Goal: Information Seeking & Learning: Learn about a topic

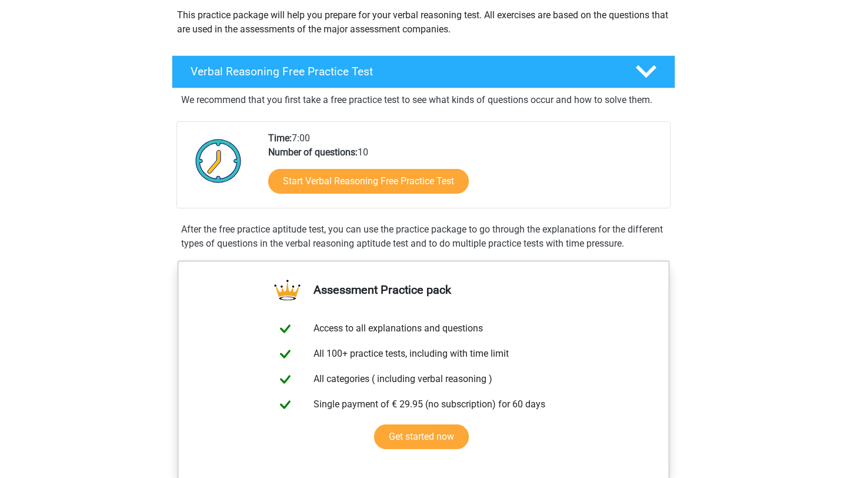
scroll to position [135, 0]
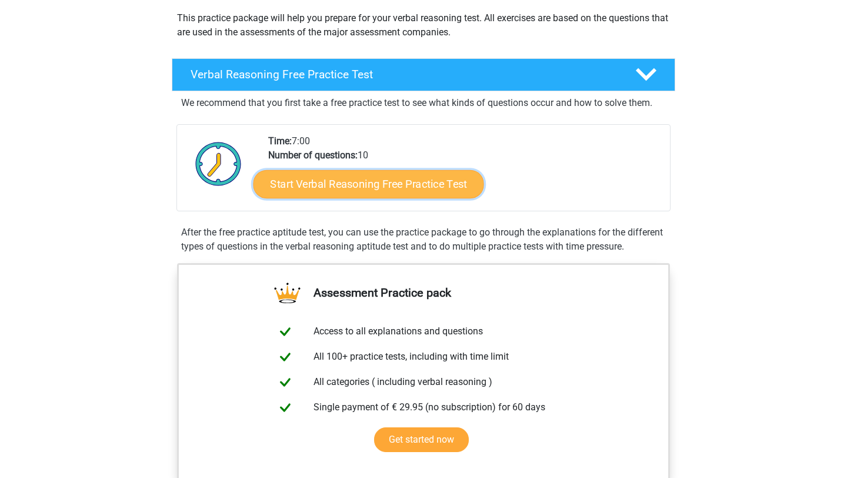
click at [395, 181] on link "Start Verbal Reasoning Free Practice Test" at bounding box center [369, 184] width 231 height 28
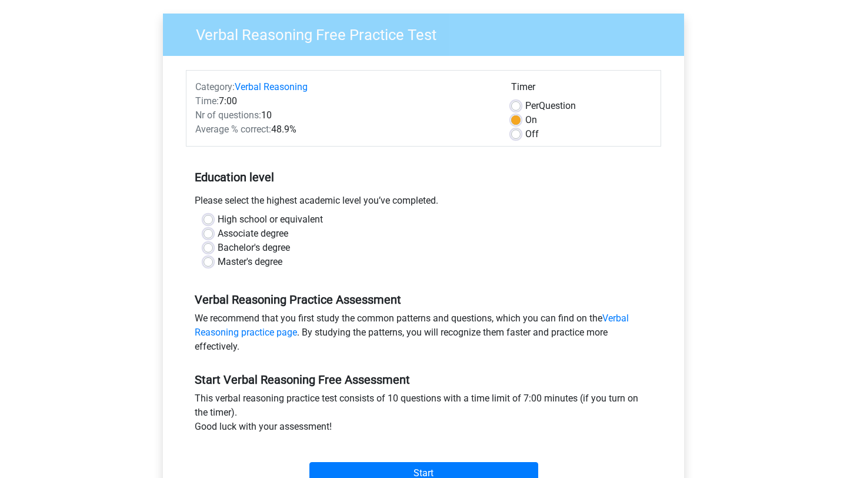
scroll to position [88, 0]
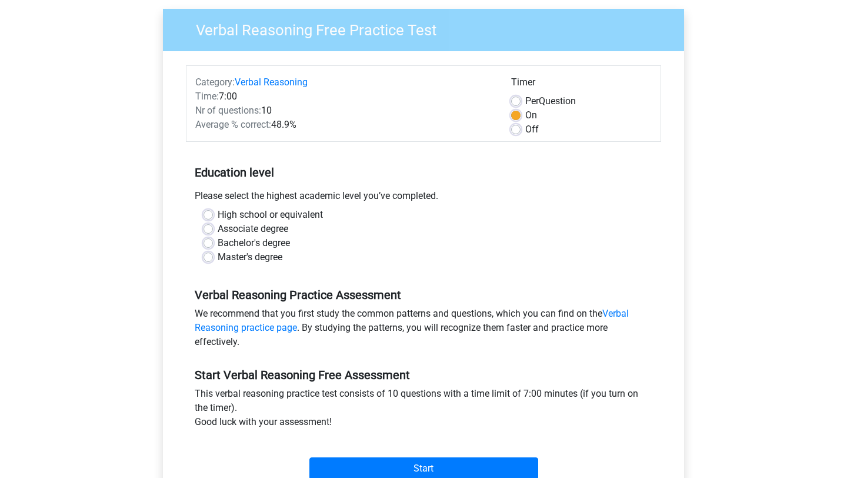
click at [218, 259] on label "Master's degree" at bounding box center [250, 257] width 65 height 14
click at [206, 259] on input "Master's degree" at bounding box center [208, 256] width 9 height 12
radio input "true"
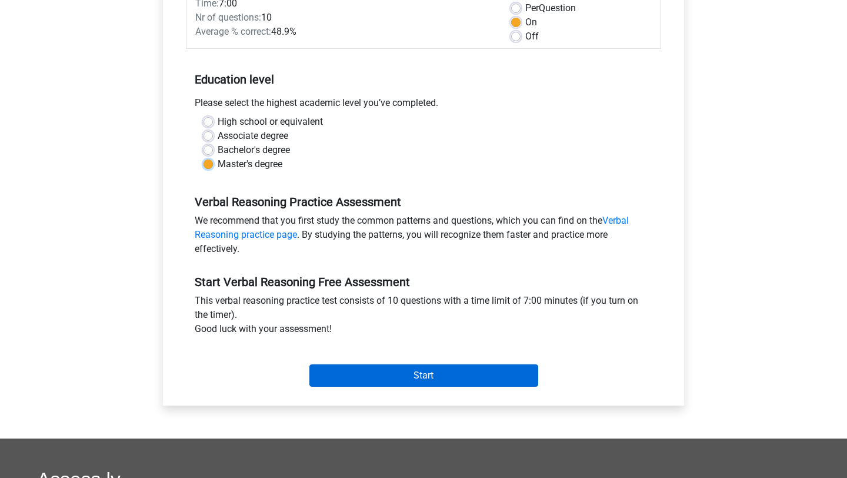
scroll to position [191, 0]
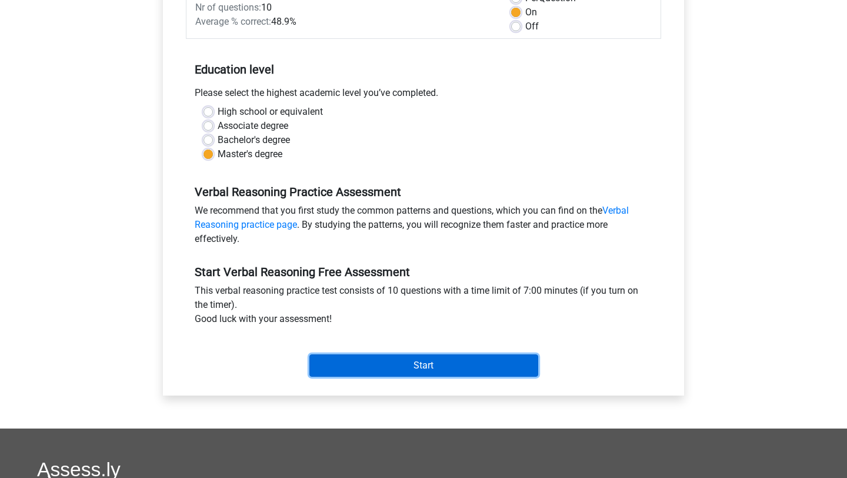
click at [373, 364] on input "Start" at bounding box center [423, 365] width 229 height 22
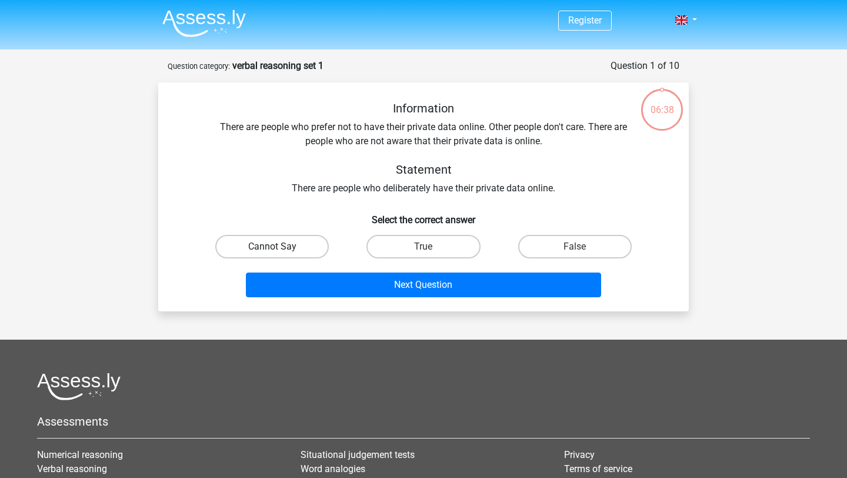
click at [291, 244] on label "Cannot Say" at bounding box center [272, 247] width 114 height 24
click at [280, 247] on input "Cannot Say" at bounding box center [276, 251] width 8 height 8
radio input "true"
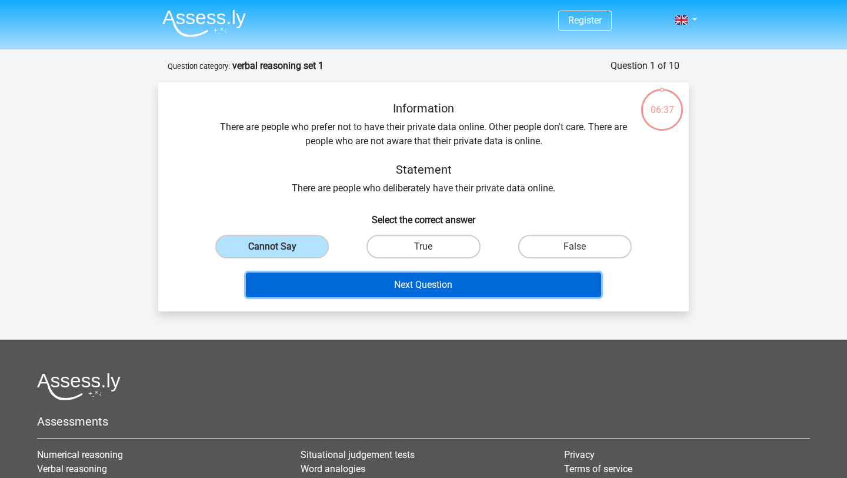
click at [359, 282] on button "Next Question" at bounding box center [424, 284] width 356 height 25
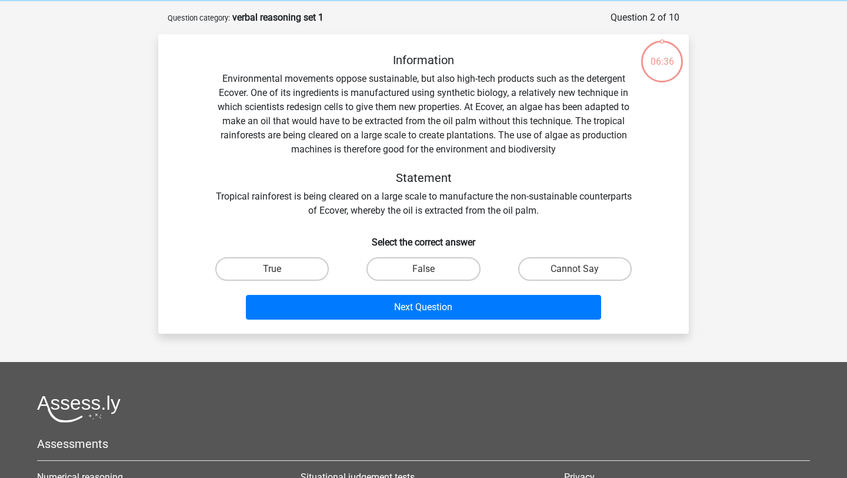
scroll to position [59, 0]
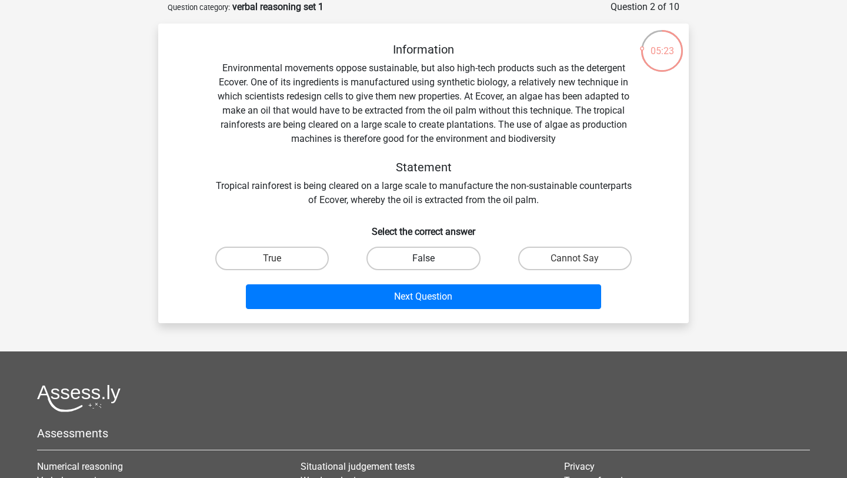
click at [443, 259] on label "False" at bounding box center [424, 259] width 114 height 24
click at [431, 259] on input "False" at bounding box center [428, 262] width 8 height 8
radio input "true"
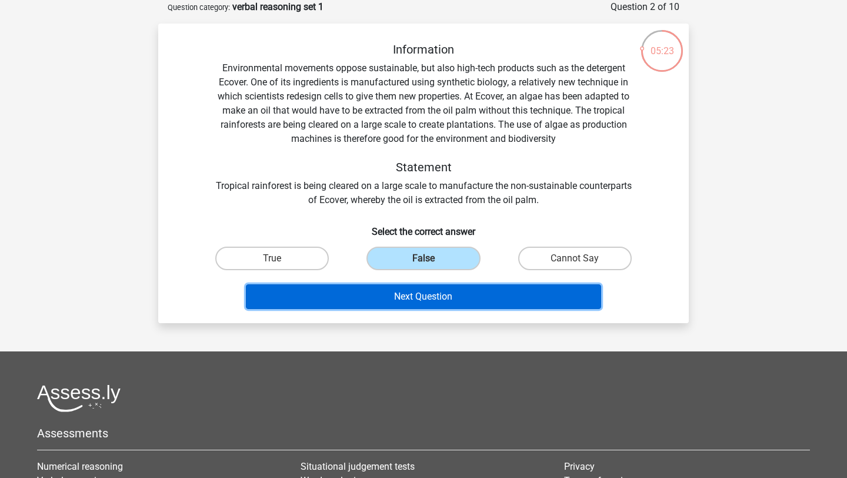
click at [427, 301] on button "Next Question" at bounding box center [424, 296] width 356 height 25
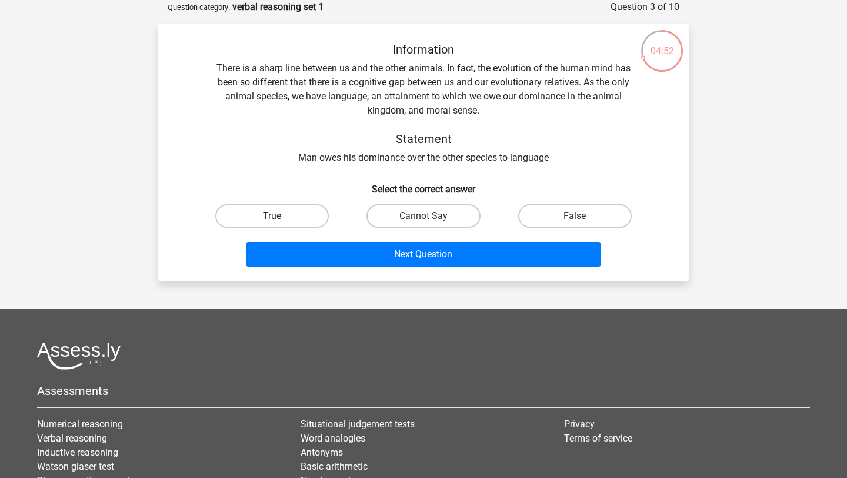
click at [281, 210] on label "True" at bounding box center [272, 216] width 114 height 24
click at [280, 216] on input "True" at bounding box center [276, 220] width 8 height 8
radio input "true"
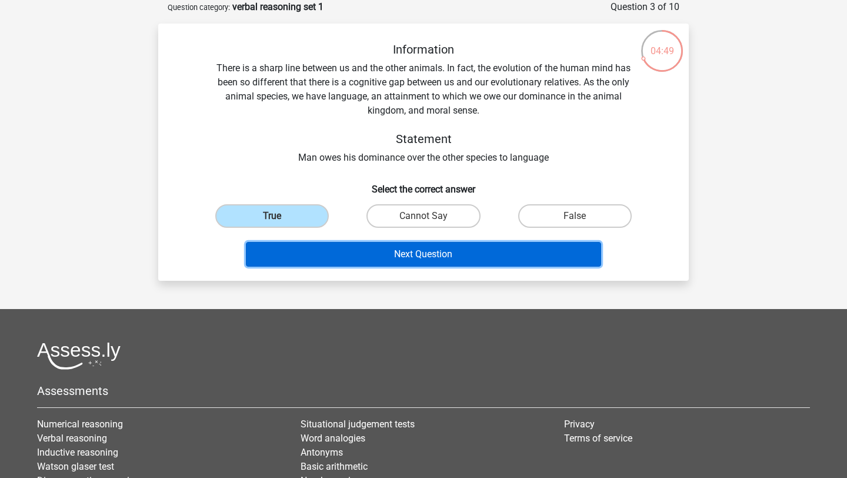
click at [371, 252] on button "Next Question" at bounding box center [424, 254] width 356 height 25
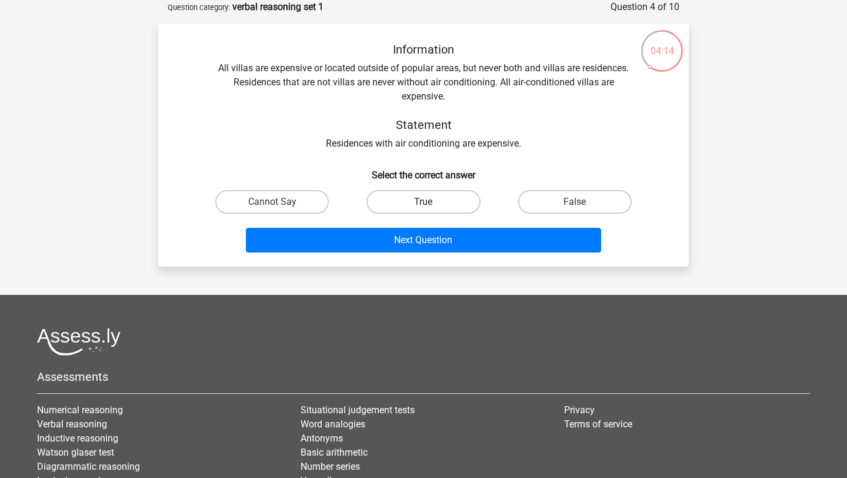
click at [409, 205] on label "True" at bounding box center [424, 202] width 114 height 24
click at [424, 205] on input "True" at bounding box center [428, 206] width 8 height 8
radio input "true"
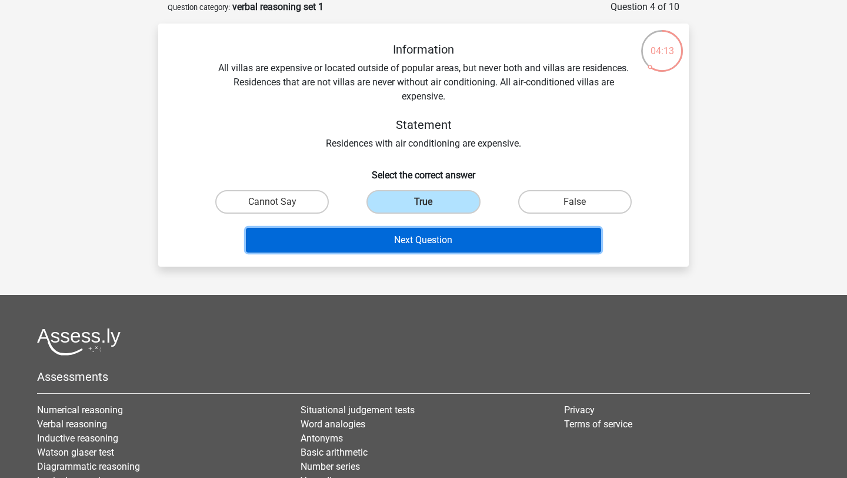
click at [414, 235] on button "Next Question" at bounding box center [424, 240] width 356 height 25
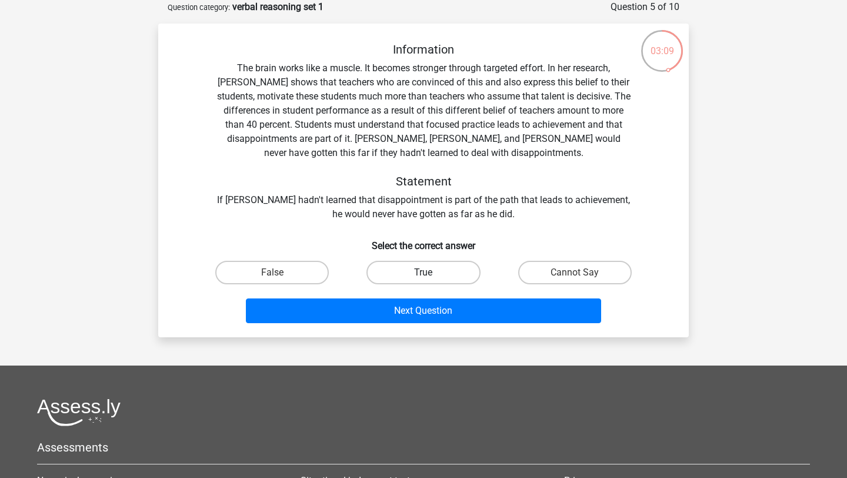
click at [442, 279] on label "True" at bounding box center [424, 273] width 114 height 24
click at [431, 279] on input "True" at bounding box center [428, 276] width 8 height 8
radio input "true"
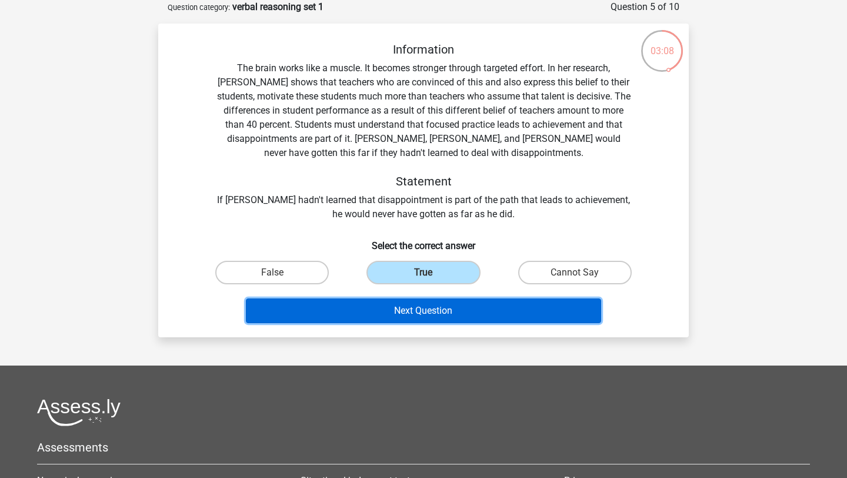
click at [424, 317] on button "Next Question" at bounding box center [424, 310] width 356 height 25
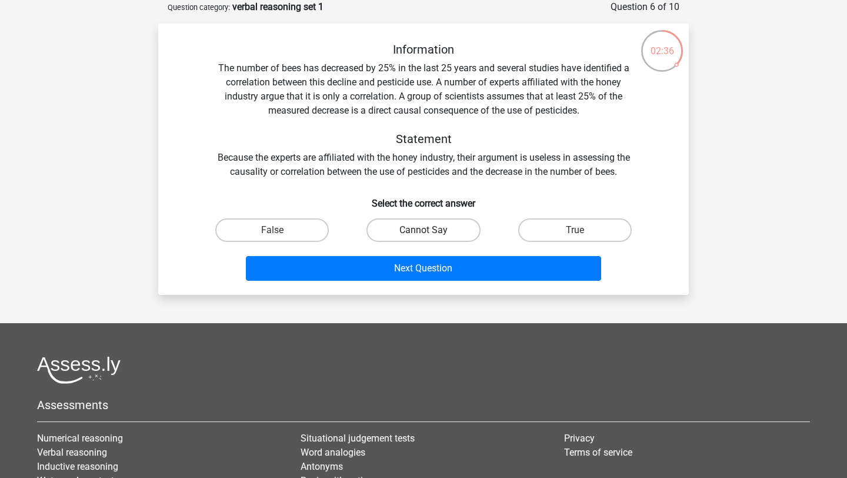
click at [414, 234] on label "Cannot Say" at bounding box center [424, 230] width 114 height 24
click at [424, 234] on input "Cannot Say" at bounding box center [428, 234] width 8 height 8
radio input "true"
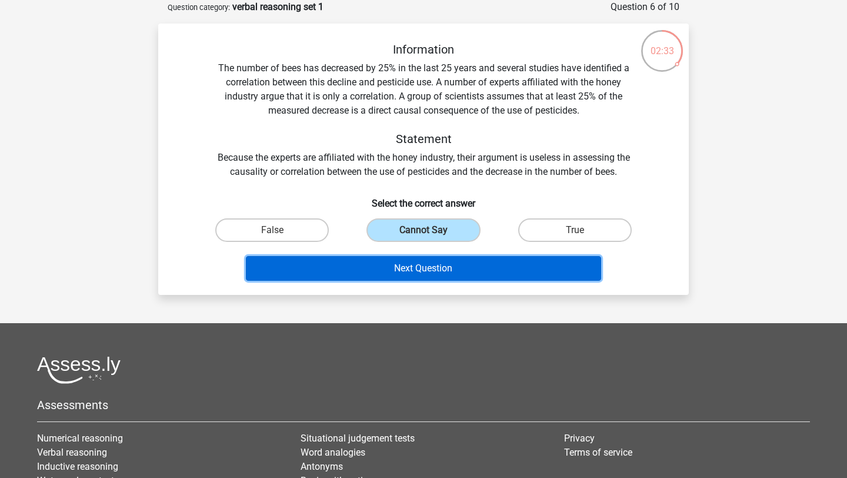
click at [429, 278] on button "Next Question" at bounding box center [424, 268] width 356 height 25
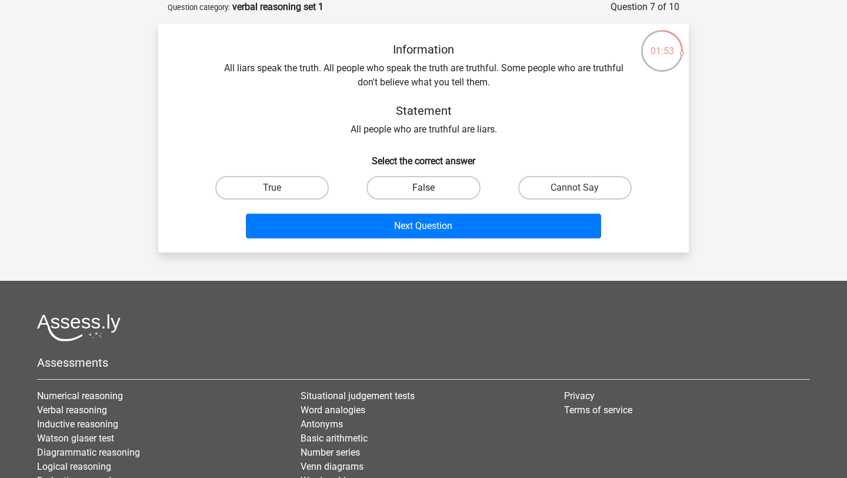
click at [440, 188] on label "False" at bounding box center [424, 188] width 114 height 24
click at [431, 188] on input "False" at bounding box center [428, 192] width 8 height 8
radio input "true"
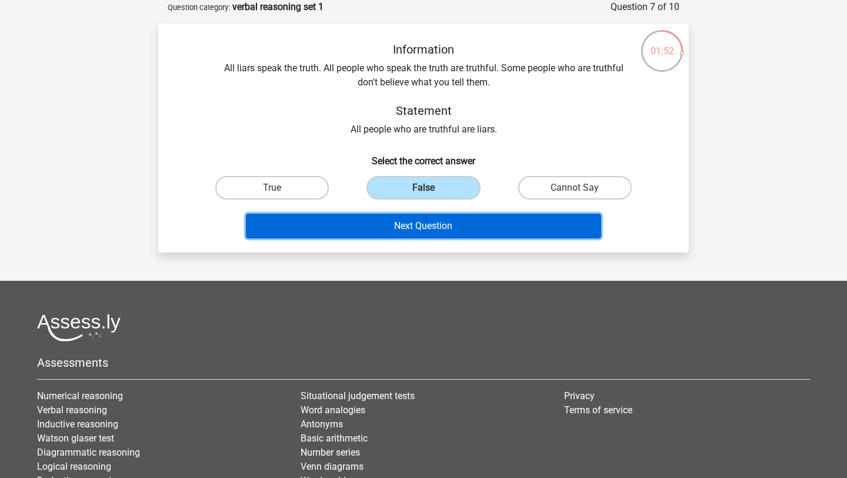
click at [423, 220] on button "Next Question" at bounding box center [424, 226] width 356 height 25
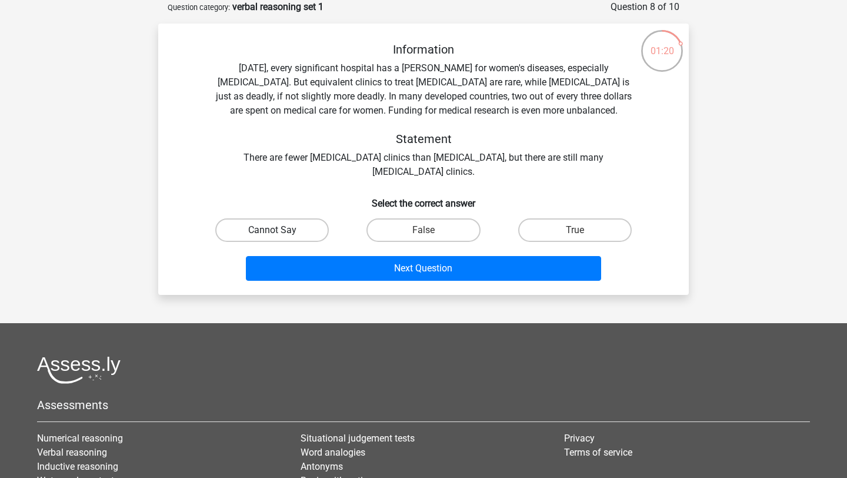
click at [288, 236] on label "Cannot Say" at bounding box center [272, 230] width 114 height 24
click at [280, 236] on input "Cannot Say" at bounding box center [276, 234] width 8 height 8
radio input "true"
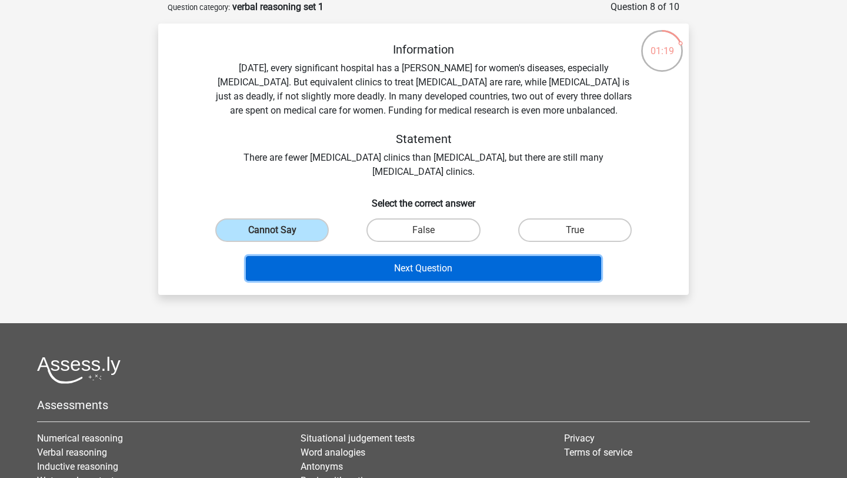
click at [361, 272] on button "Next Question" at bounding box center [424, 268] width 356 height 25
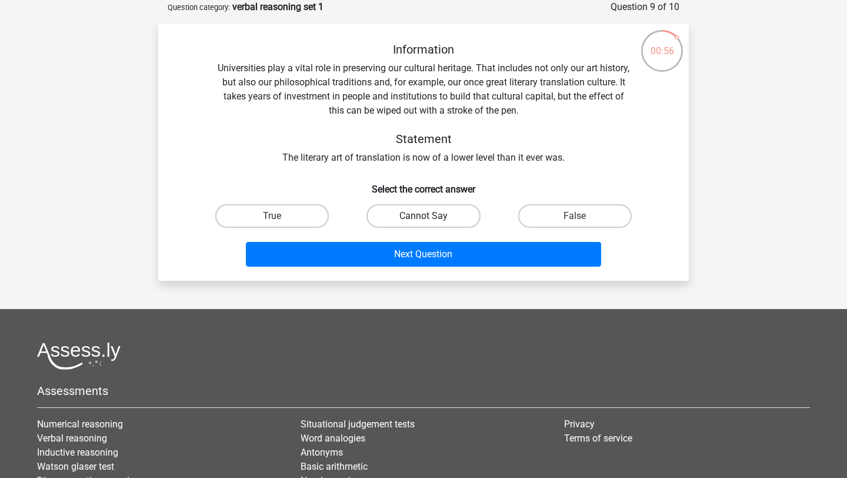
click at [424, 213] on label "Cannot Say" at bounding box center [424, 216] width 114 height 24
click at [424, 216] on input "Cannot Say" at bounding box center [428, 220] width 8 height 8
radio input "true"
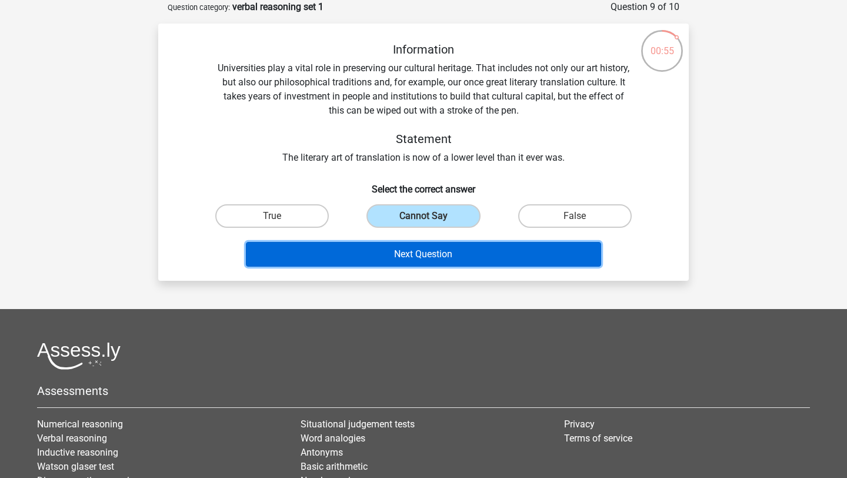
click at [424, 258] on button "Next Question" at bounding box center [424, 254] width 356 height 25
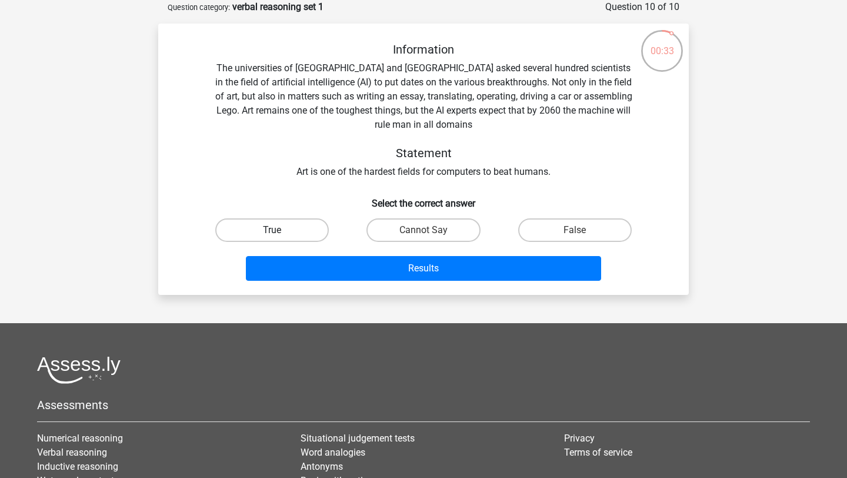
click at [293, 234] on label "True" at bounding box center [272, 230] width 114 height 24
click at [280, 234] on input "True" at bounding box center [276, 234] width 8 height 8
radio input "true"
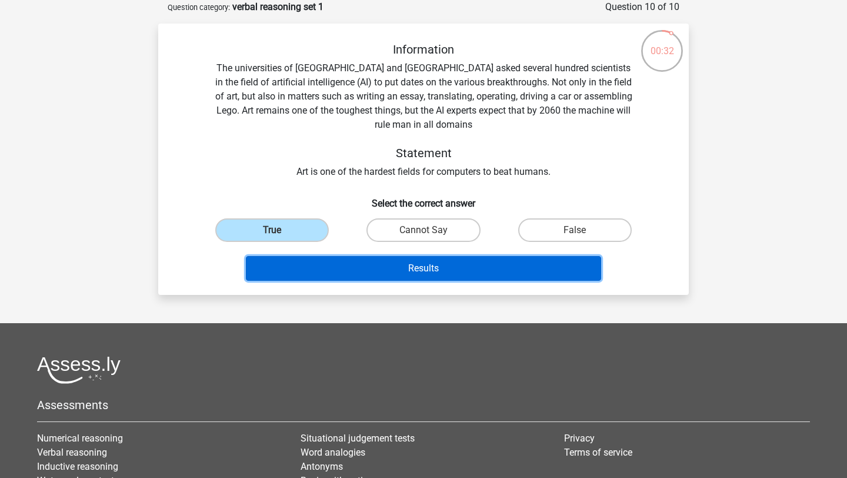
click at [317, 261] on button "Results" at bounding box center [424, 268] width 356 height 25
